Goal: Task Accomplishment & Management: Use online tool/utility

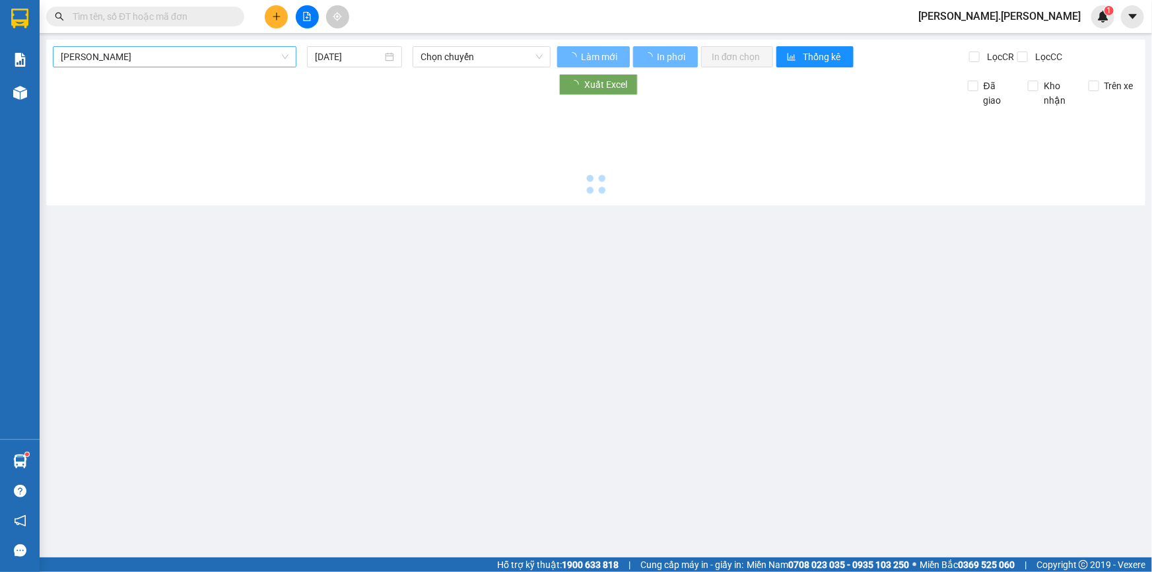
click at [233, 59] on span "[PERSON_NAME]" at bounding box center [175, 57] width 228 height 20
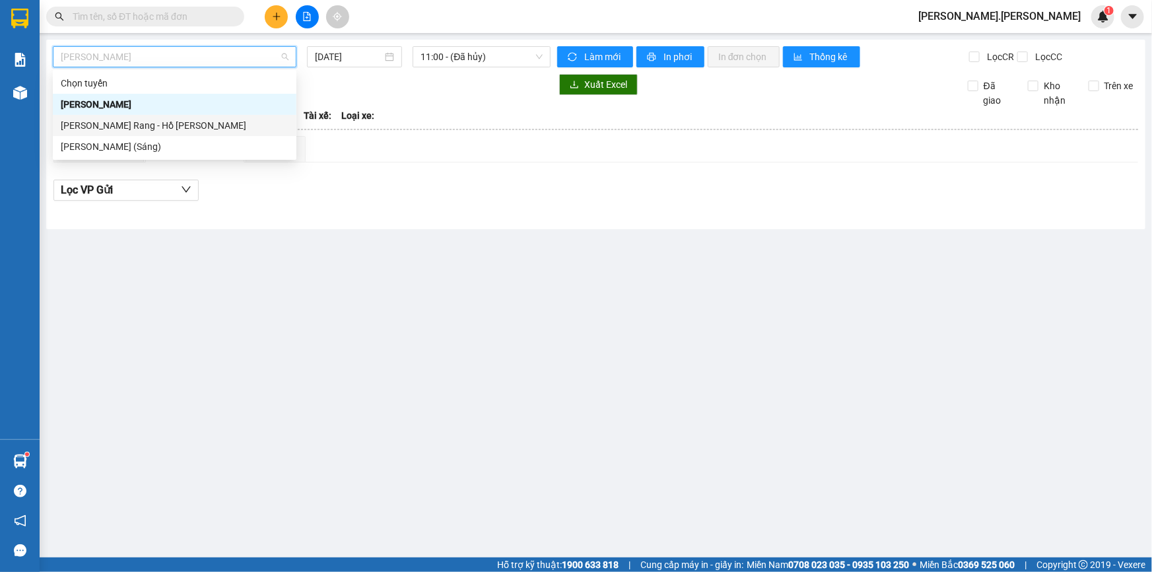
click at [197, 124] on div "[PERSON_NAME] Rang - Hồ [PERSON_NAME]" at bounding box center [175, 125] width 228 height 15
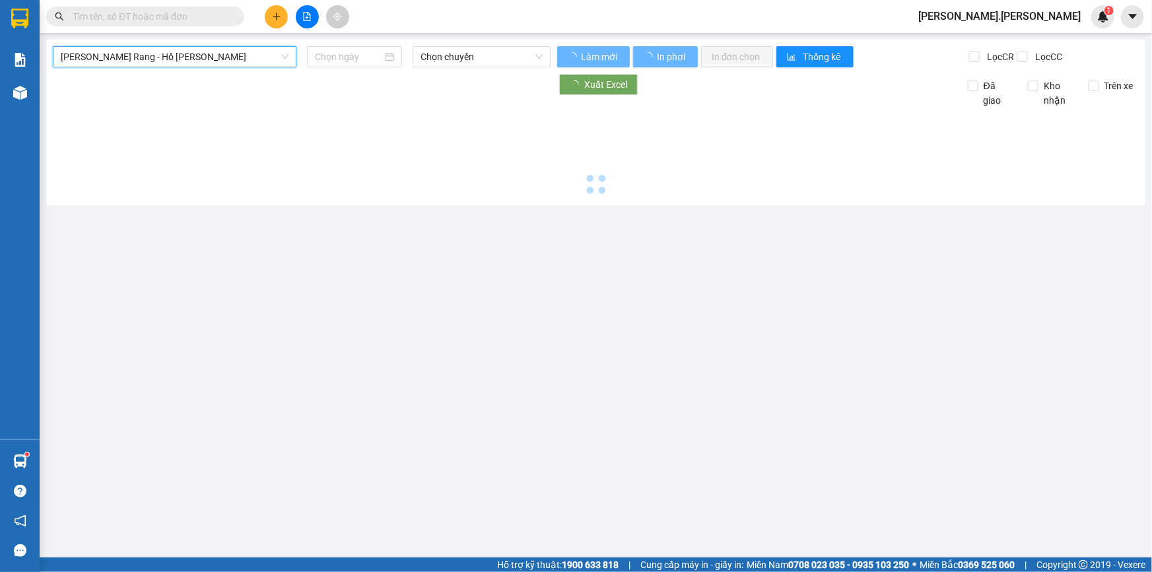
type input "[DATE]"
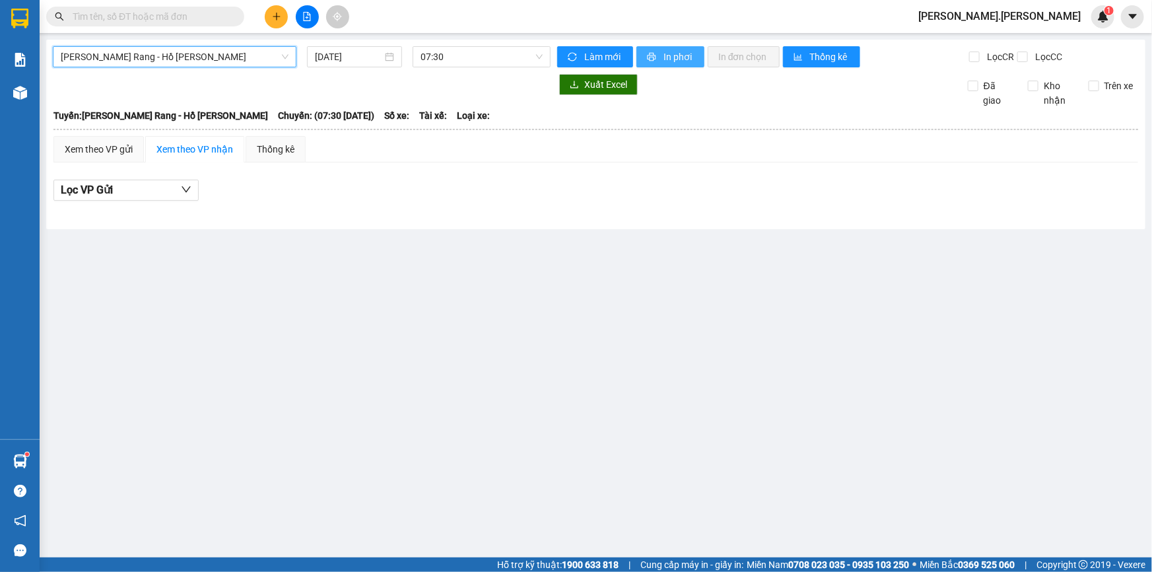
click at [645, 54] on button "In phơi" at bounding box center [671, 56] width 68 height 21
click at [533, 52] on span "07:30" at bounding box center [482, 57] width 122 height 20
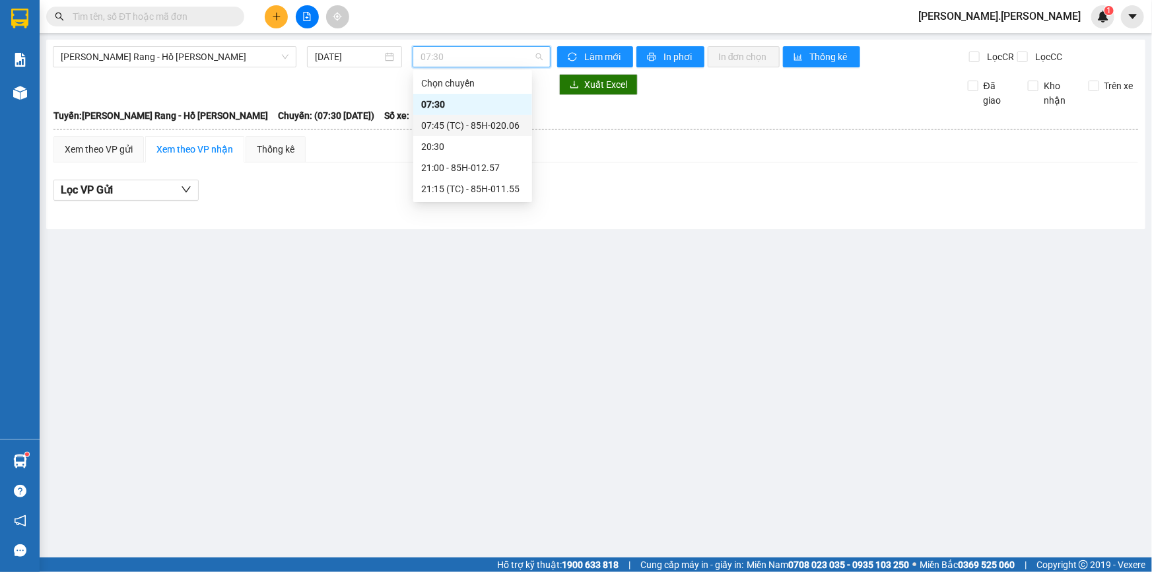
click at [489, 123] on div "07:45 (TC) - 85H-020.06" at bounding box center [472, 125] width 103 height 15
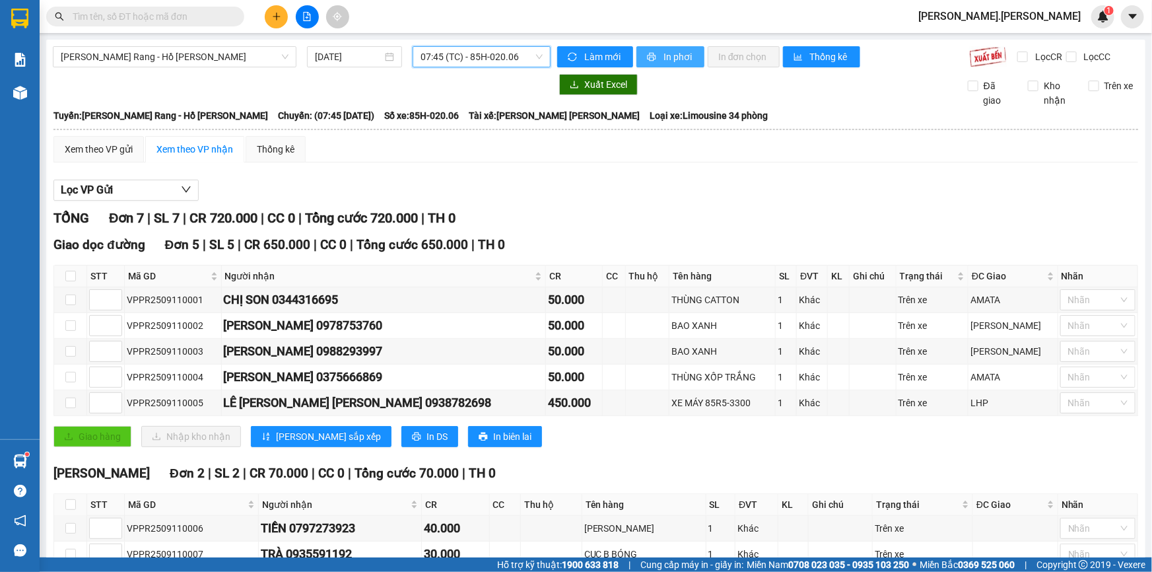
click at [664, 63] on span "In phơi" at bounding box center [679, 57] width 30 height 15
click at [489, 55] on span "07:45 (TC) - 85H-020.06" at bounding box center [482, 57] width 122 height 20
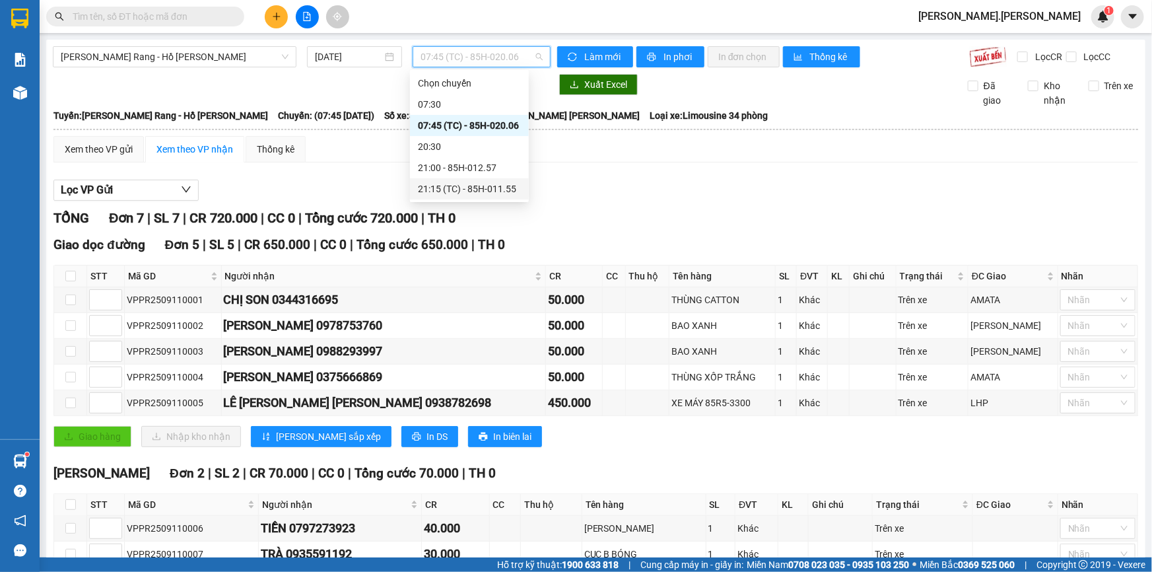
click at [473, 193] on div "21:15 (TC) - 85H-011.55" at bounding box center [469, 189] width 103 height 15
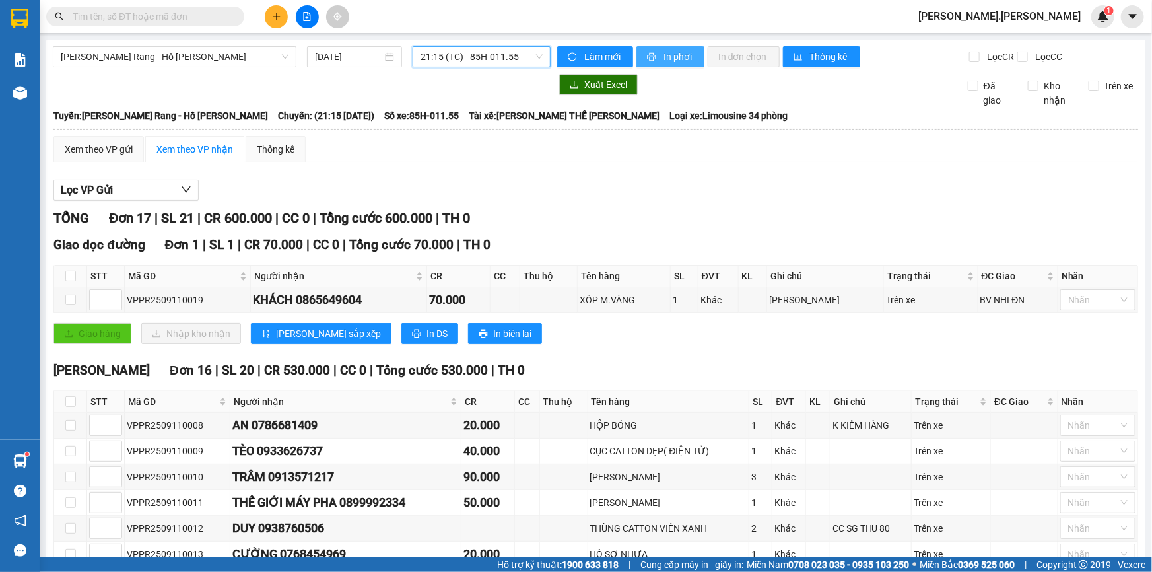
click at [652, 62] on button "In phơi" at bounding box center [671, 56] width 68 height 21
click at [165, 8] on span at bounding box center [145, 17] width 198 height 20
click at [162, 11] on input "text" at bounding box center [151, 16] width 156 height 15
click at [1022, 13] on span "[PERSON_NAME].[PERSON_NAME]" at bounding box center [1000, 16] width 184 height 17
